Goal: Obtain resource: Download file/media

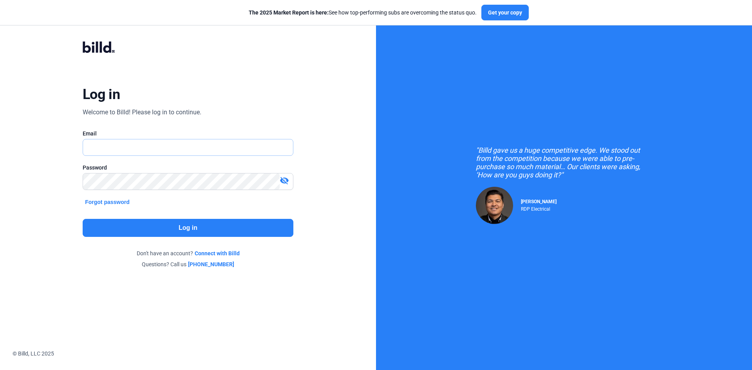
click at [155, 144] on input "text" at bounding box center [183, 147] width 201 height 16
type input "[EMAIL_ADDRESS][DOMAIN_NAME]"
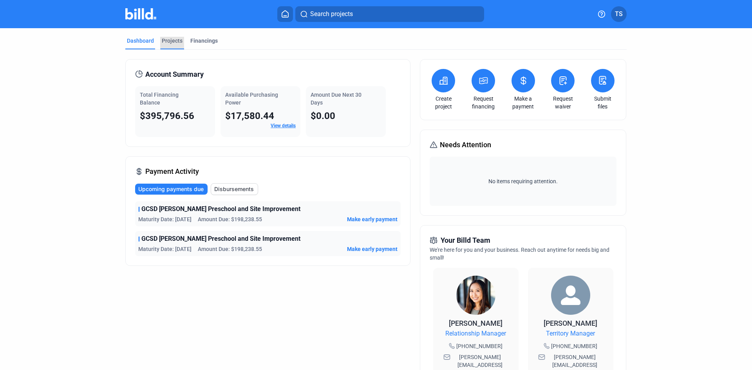
click at [165, 37] on div "Projects" at bounding box center [172, 41] width 21 height 8
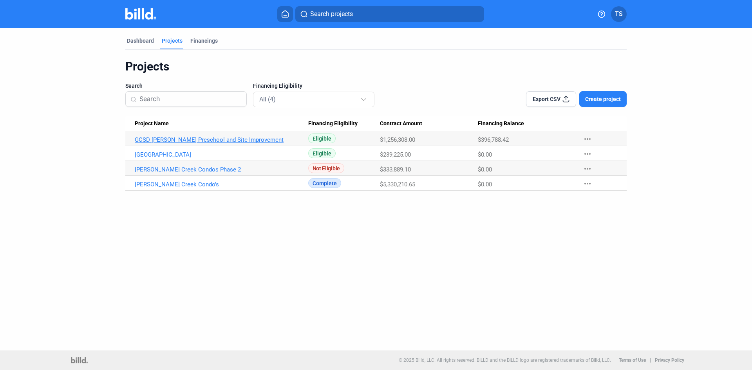
click at [208, 139] on link "GCSD [PERSON_NAME] Preschool and Site Improvement" at bounding box center [222, 139] width 174 height 7
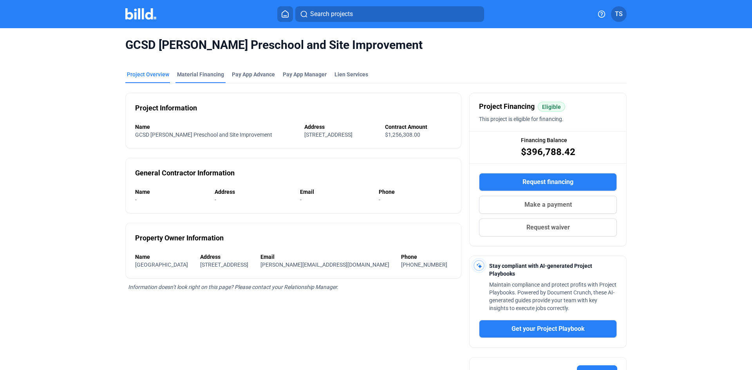
click at [209, 74] on div "Material Financing" at bounding box center [200, 75] width 47 height 8
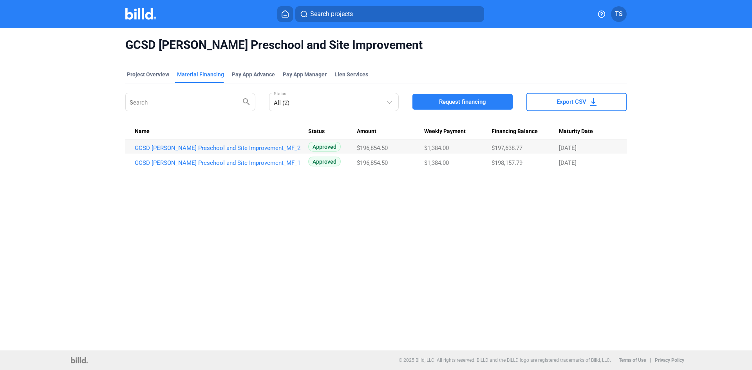
click at [231, 152] on td "GCSD [PERSON_NAME] Preschool and Site Improvement_MF_2" at bounding box center [216, 146] width 183 height 15
click at [232, 147] on link "GCSD [PERSON_NAME] Preschool and Site Improvement_MF_2" at bounding box center [222, 148] width 174 height 7
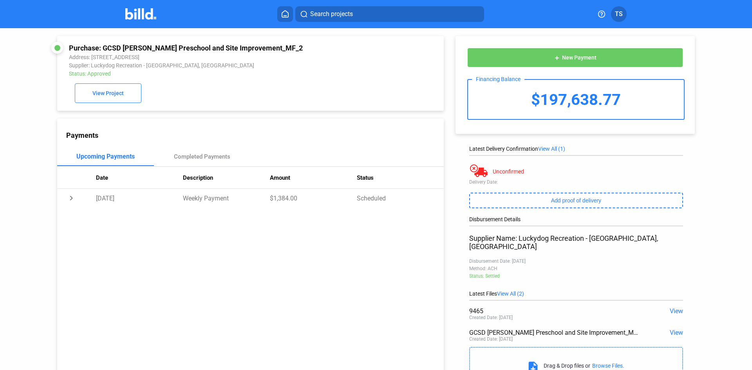
scroll to position [34, 0]
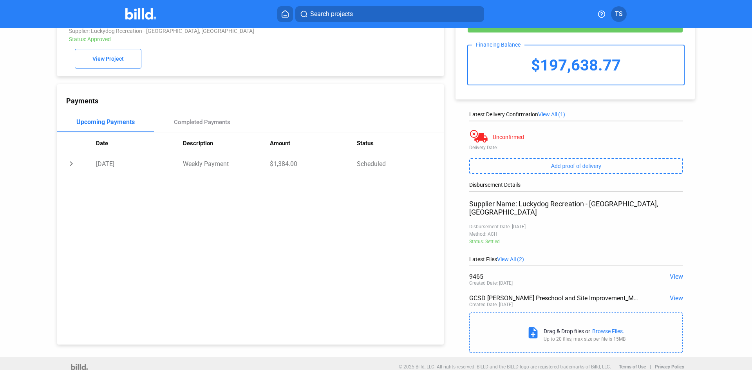
click at [514, 256] on span "View All (2)" at bounding box center [510, 259] width 27 height 6
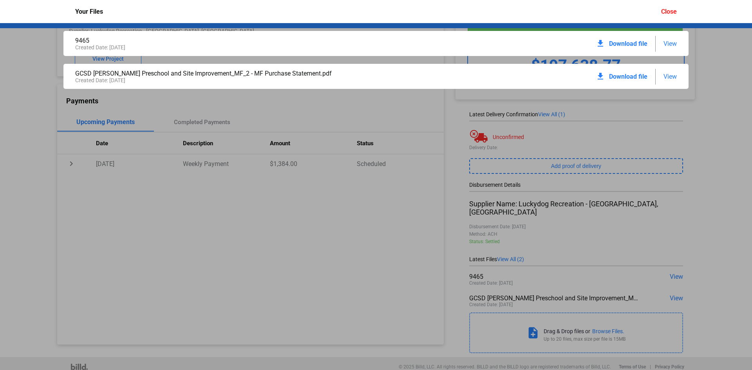
click at [744, 80] on div "9465 Created Date: [DATE] download Download file View GCSD [PERSON_NAME] Presch…" at bounding box center [376, 196] width 752 height 347
click at [696, 49] on div "9465 Created Date: [DATE] download Download file View GCSD [PERSON_NAME] Presch…" at bounding box center [376, 196] width 752 height 347
click at [676, 4] on div "Your Files Close" at bounding box center [376, 11] width 618 height 23
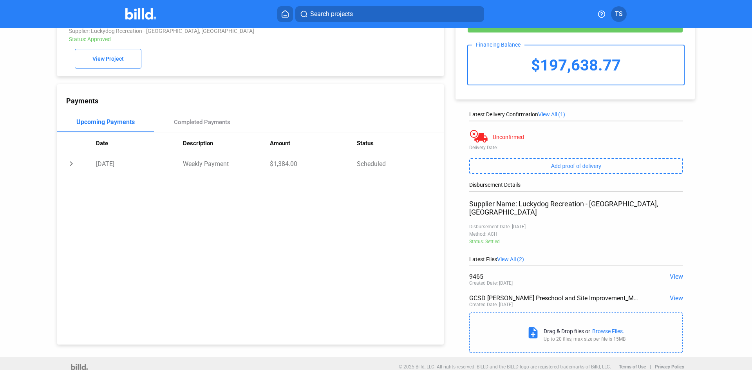
click at [550, 114] on span "View All (1)" at bounding box center [551, 114] width 27 height 6
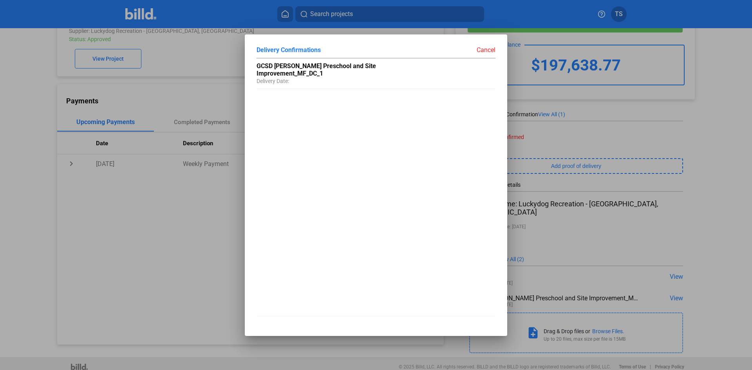
click at [491, 52] on div "Cancel" at bounding box center [436, 50] width 120 height 8
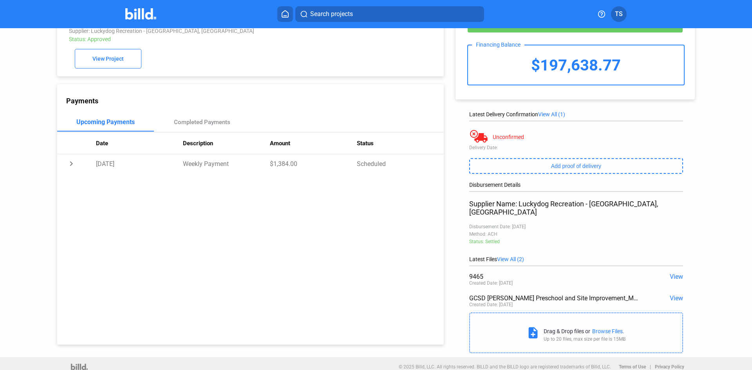
scroll to position [0, 0]
